Goal: Task Accomplishment & Management: Manage account settings

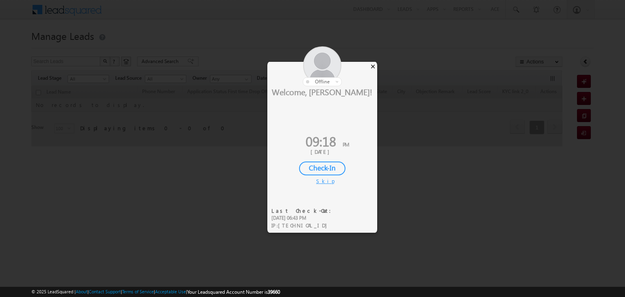
click at [374, 67] on div "×" at bounding box center [373, 66] width 9 height 9
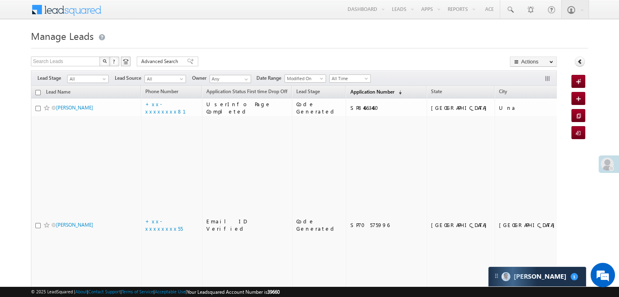
click at [360, 91] on span "Application Number" at bounding box center [372, 92] width 44 height 6
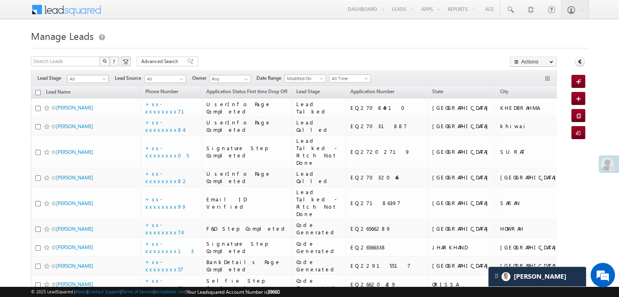
click at [104, 82] on span at bounding box center [105, 80] width 7 height 7
click at [90, 98] on link "Lead Generated" at bounding box center [88, 95] width 41 height 7
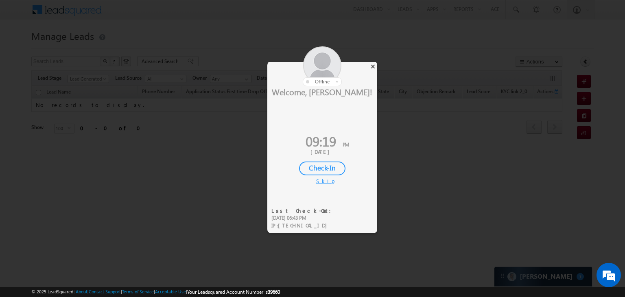
click at [373, 66] on div "×" at bounding box center [373, 66] width 9 height 9
click at [372, 68] on div "×" at bounding box center [373, 66] width 9 height 9
click at [373, 67] on div "×" at bounding box center [373, 66] width 9 height 9
click at [373, 65] on div "×" at bounding box center [373, 66] width 9 height 9
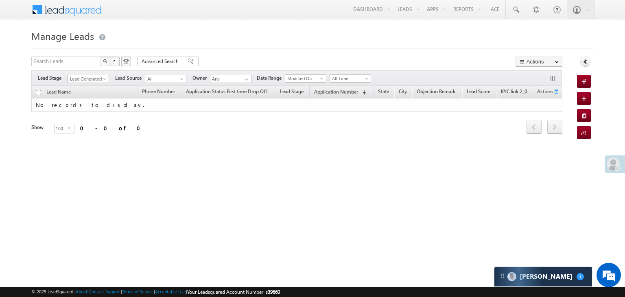
click at [104, 77] on span at bounding box center [105, 80] width 7 height 7
click at [86, 88] on link "All" at bounding box center [88, 87] width 41 height 7
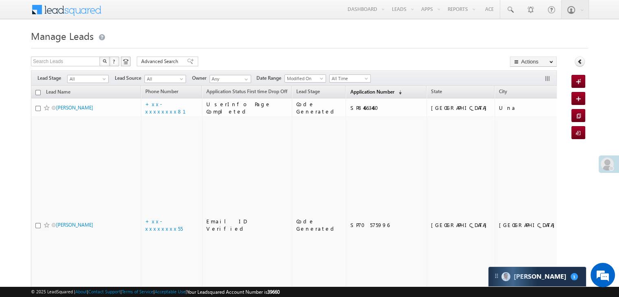
click at [360, 92] on span "Application Number" at bounding box center [372, 92] width 44 height 6
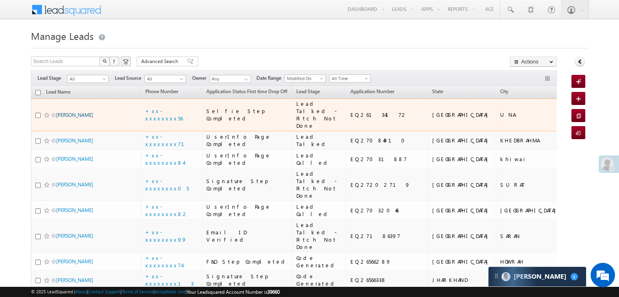
click at [83, 118] on link "VINAY CHANDEL" at bounding box center [74, 115] width 37 height 6
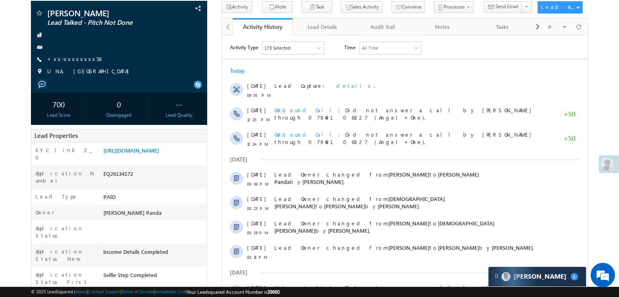
scroll to position [81, 0]
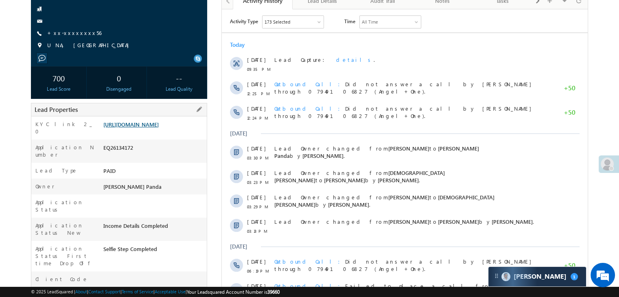
click at [147, 128] on link "[URL][DOMAIN_NAME]" at bounding box center [130, 124] width 55 height 7
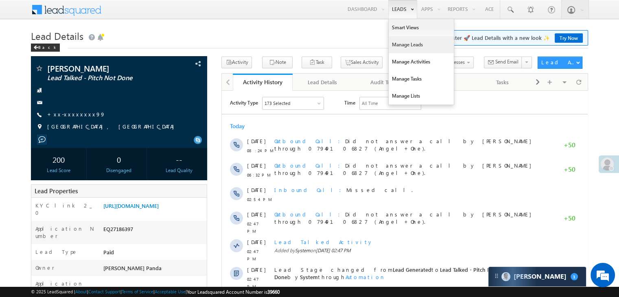
click at [401, 45] on link "Manage Leads" at bounding box center [421, 44] width 65 height 17
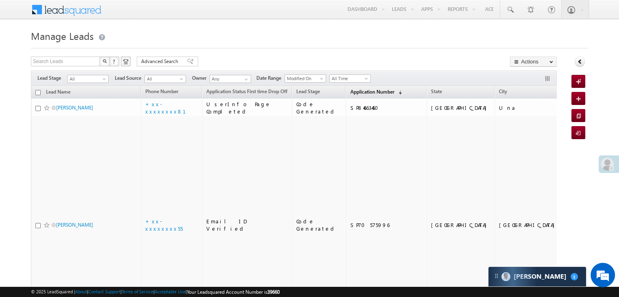
click at [361, 92] on span "Application Number" at bounding box center [372, 92] width 44 height 6
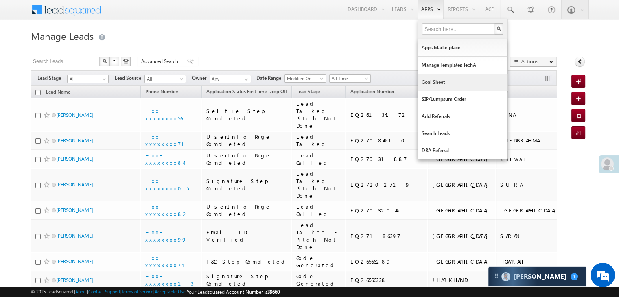
click at [431, 80] on link "Goal Sheet" at bounding box center [463, 82] width 90 height 17
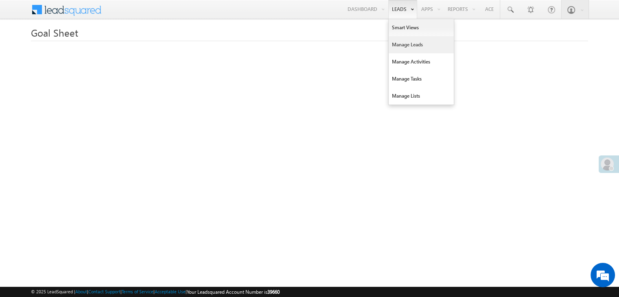
click at [396, 43] on link "Manage Leads" at bounding box center [421, 44] width 65 height 17
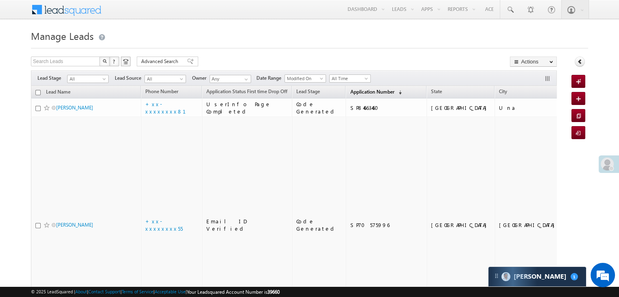
click at [354, 92] on span "Application Number" at bounding box center [372, 92] width 44 height 6
click at [350, 90] on span "Application Number" at bounding box center [372, 92] width 44 height 6
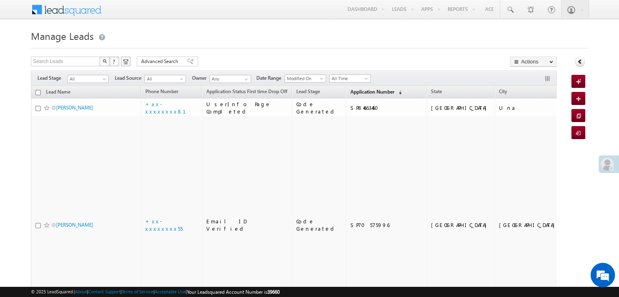
click at [353, 91] on span "Application Number" at bounding box center [372, 92] width 44 height 6
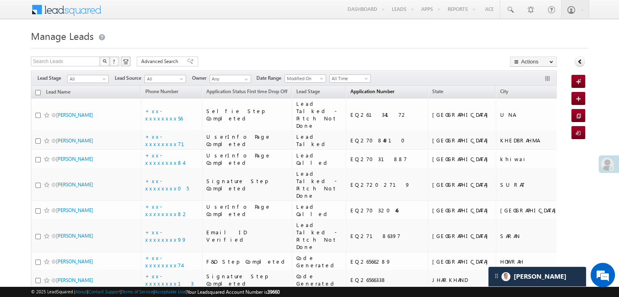
click at [368, 91] on span "Application Number" at bounding box center [372, 91] width 44 height 6
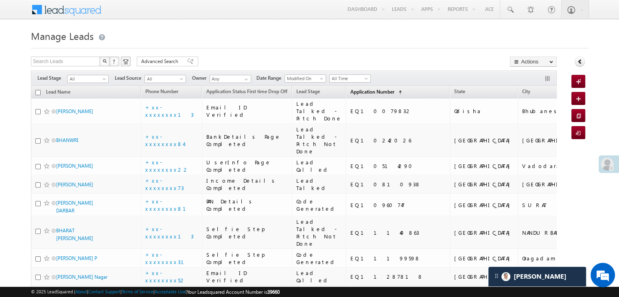
click at [368, 91] on span "Application Number" at bounding box center [372, 92] width 44 height 6
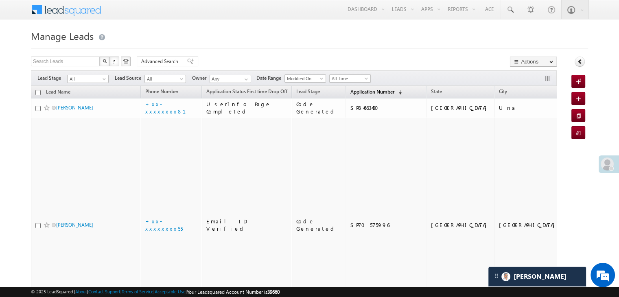
click at [368, 91] on span "Application Number" at bounding box center [372, 92] width 44 height 6
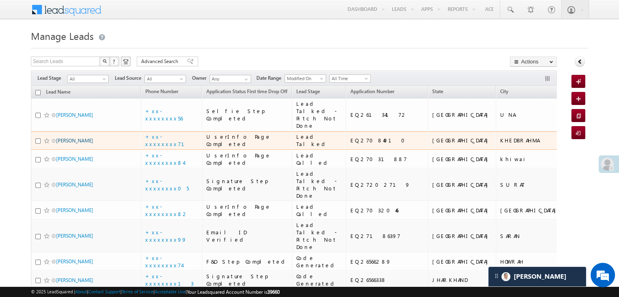
click at [65, 144] on link "[PERSON_NAME]" at bounding box center [74, 141] width 37 height 6
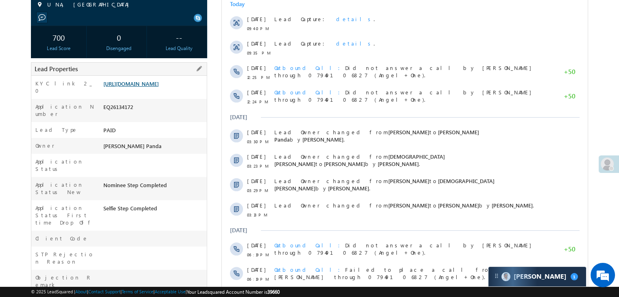
click at [147, 87] on link "[URL][DOMAIN_NAME]" at bounding box center [130, 83] width 55 height 7
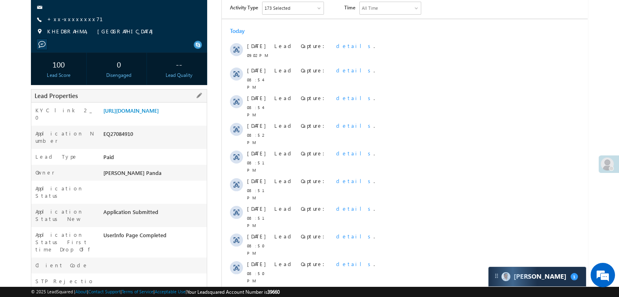
scroll to position [81, 0]
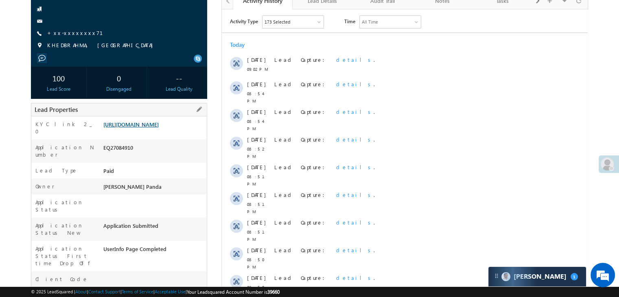
click at [155, 128] on link "[URL][DOMAIN_NAME]" at bounding box center [130, 124] width 55 height 7
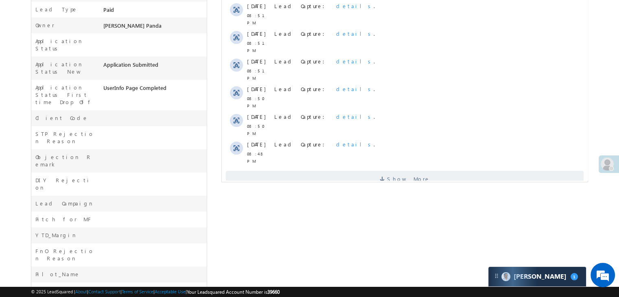
scroll to position [296, 0]
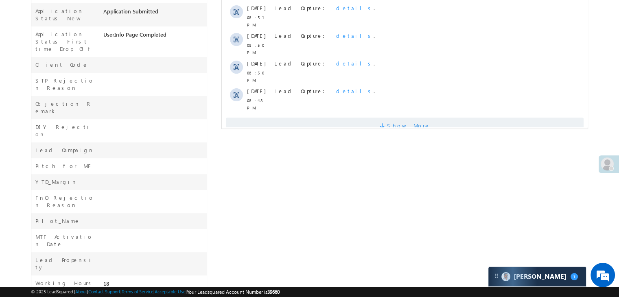
click at [406, 118] on span "Show More" at bounding box center [408, 126] width 43 height 16
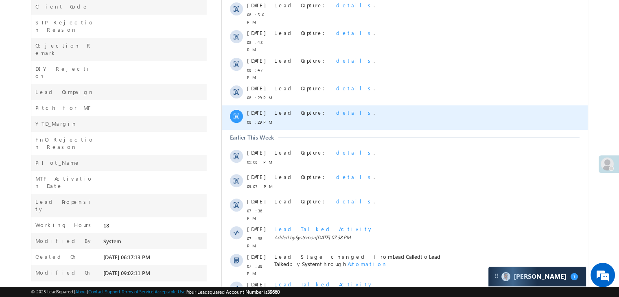
scroll to position [396, 0]
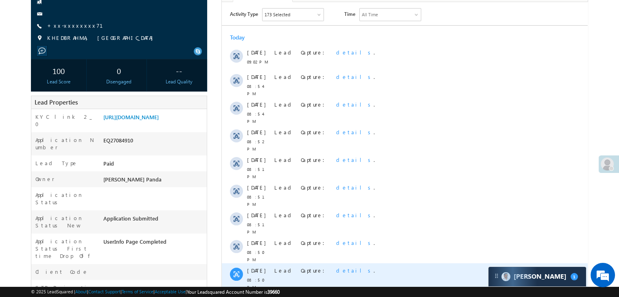
scroll to position [0, 0]
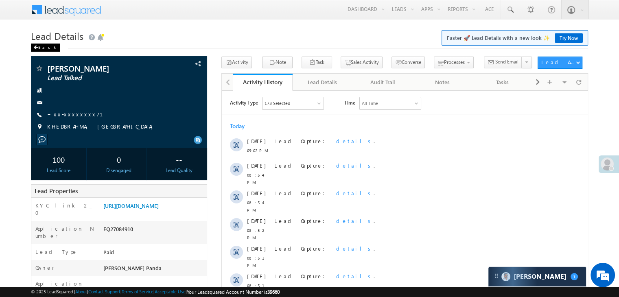
click at [42, 49] on div "Back" at bounding box center [45, 48] width 29 height 8
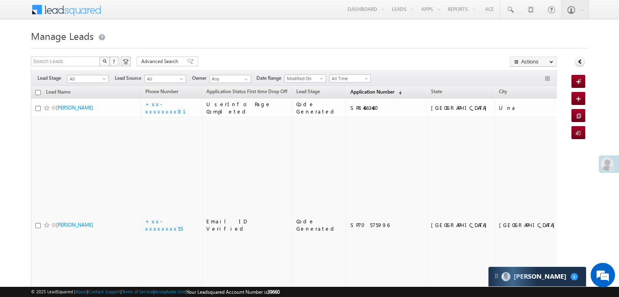
click at [351, 93] on span "Application Number" at bounding box center [372, 92] width 44 height 6
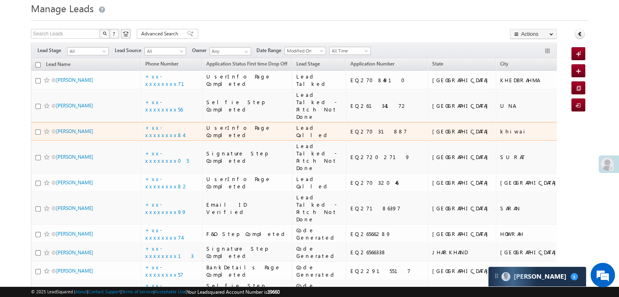
scroll to position [41, 0]
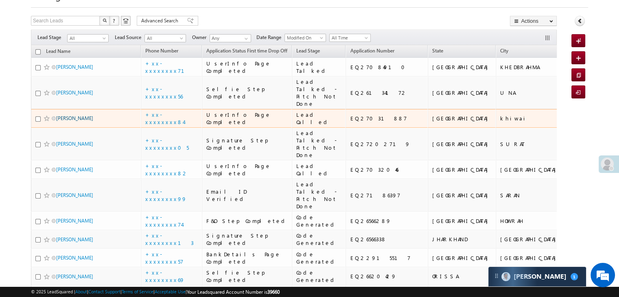
click at [69, 121] on link "Vikas kumar" at bounding box center [74, 118] width 37 height 6
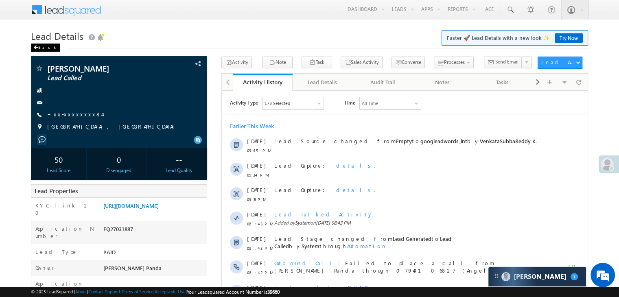
click at [45, 49] on div "Back" at bounding box center [45, 48] width 29 height 8
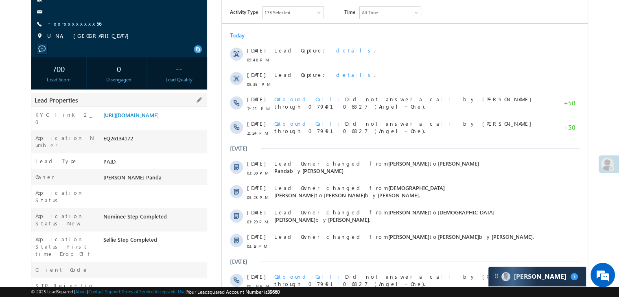
scroll to position [41, 0]
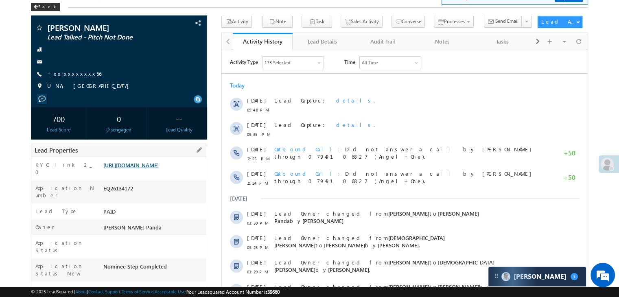
click at [159, 168] on link "[URL][DOMAIN_NAME]" at bounding box center [130, 165] width 55 height 7
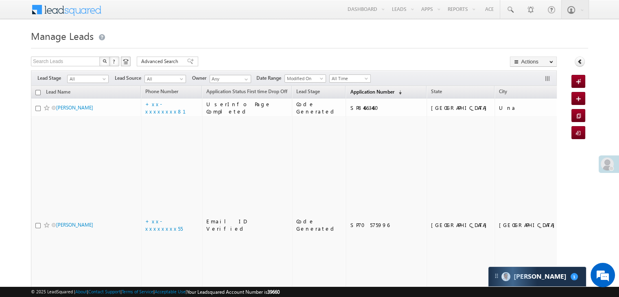
click at [363, 95] on span "Application Number" at bounding box center [372, 92] width 44 height 6
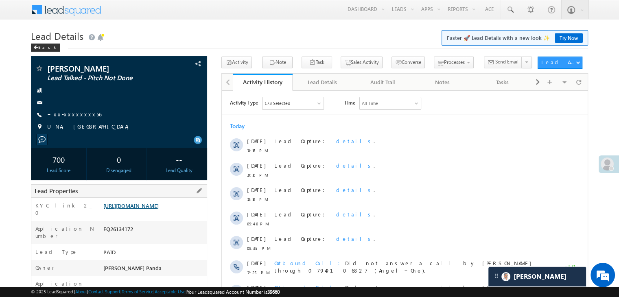
click at [159, 209] on link "[URL][DOMAIN_NAME]" at bounding box center [130, 205] width 55 height 7
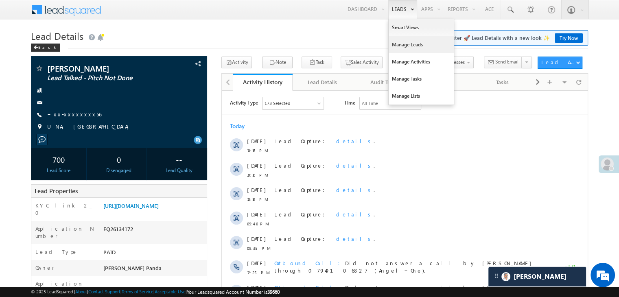
click at [400, 44] on link "Manage Leads" at bounding box center [421, 44] width 65 height 17
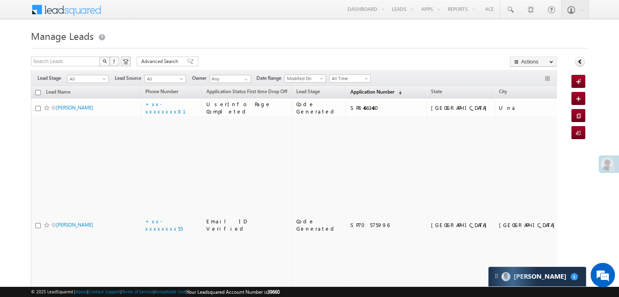
click at [352, 92] on span "Application Number" at bounding box center [372, 92] width 44 height 6
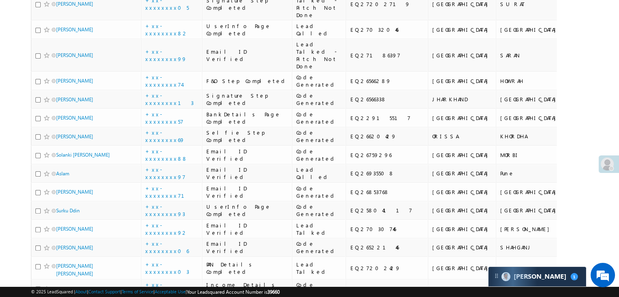
scroll to position [203, 0]
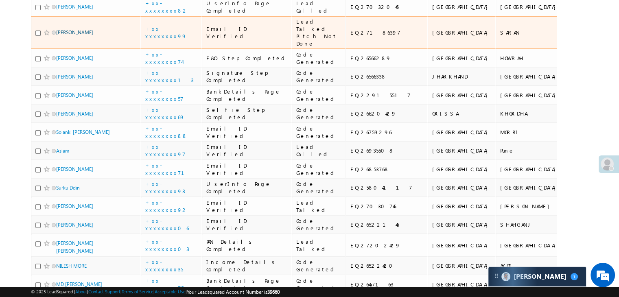
click at [79, 35] on link "[PERSON_NAME]" at bounding box center [74, 32] width 37 height 6
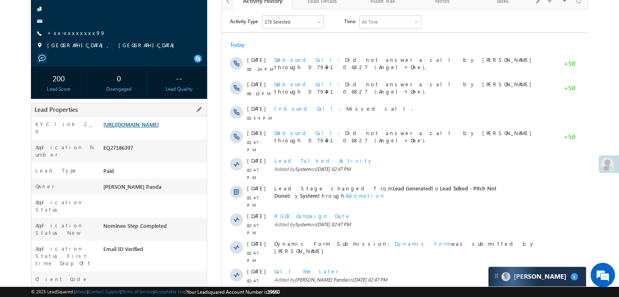
click at [159, 128] on link "[URL][DOMAIN_NAME]" at bounding box center [130, 124] width 55 height 7
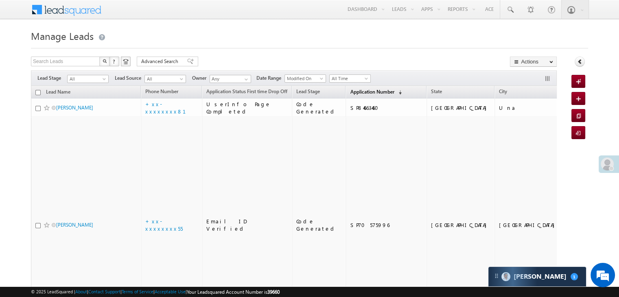
click at [350, 91] on span "Application Number" at bounding box center [372, 92] width 44 height 6
